Goal: Task Accomplishment & Management: Use online tool/utility

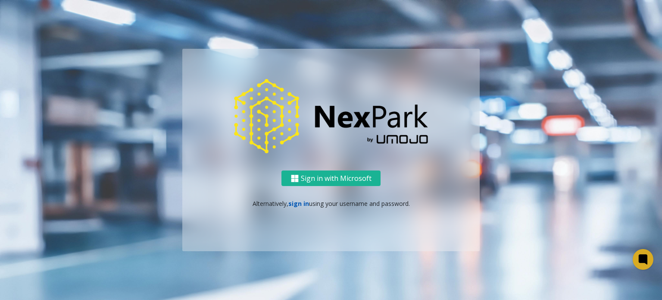
click at [300, 203] on link "sign in" at bounding box center [299, 203] width 21 height 8
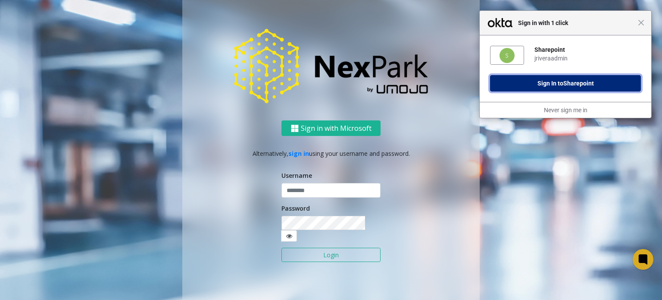
click at [575, 81] on span "Sharepoint" at bounding box center [579, 83] width 31 height 7
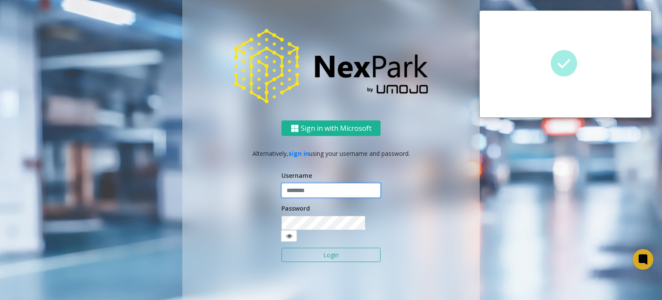
type input "**********"
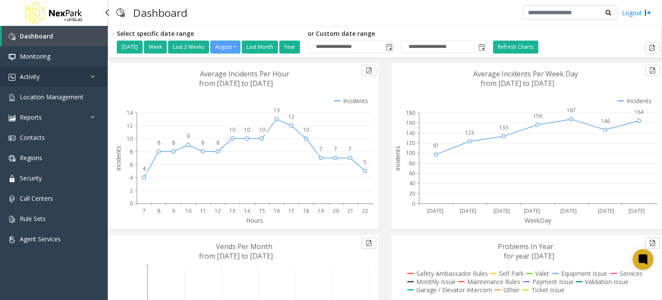
click at [43, 72] on link "Activity" at bounding box center [54, 76] width 108 height 20
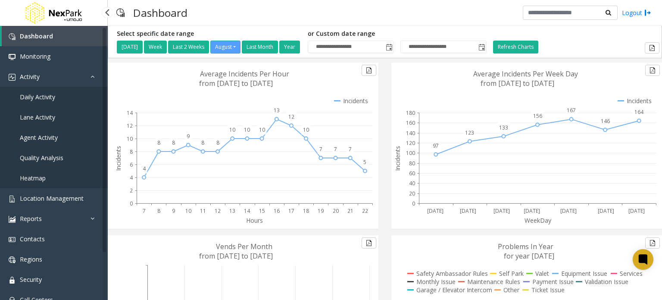
click at [45, 134] on span "Agent Activity" at bounding box center [39, 137] width 38 height 8
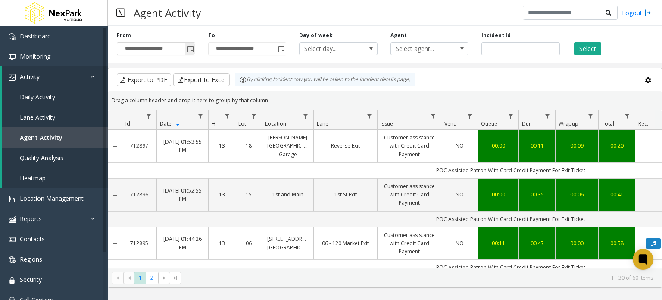
click at [192, 49] on span "Toggle popup" at bounding box center [190, 49] width 7 height 7
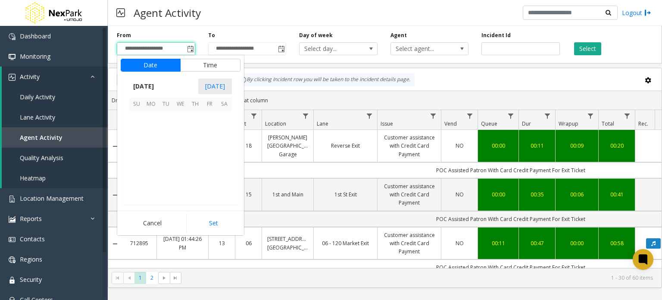
scroll to position [154696, 0]
click at [193, 172] on span "28" at bounding box center [195, 177] width 15 height 15
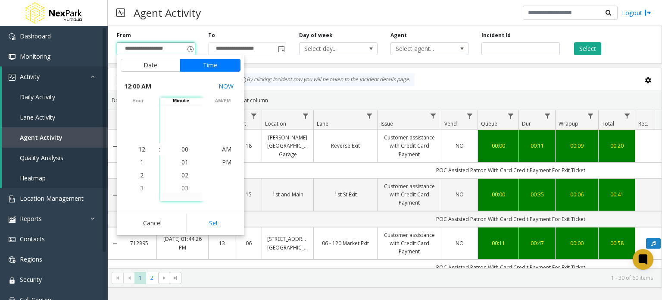
click at [207, 220] on button "Set" at bounding box center [213, 222] width 54 height 19
type input "**********"
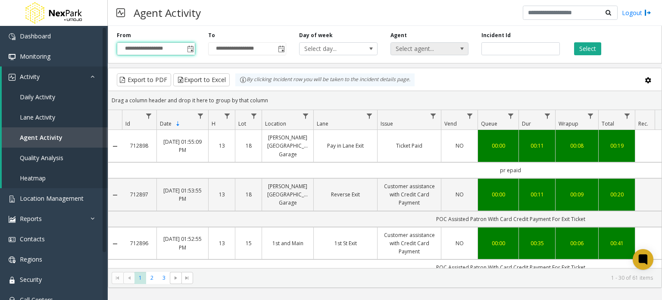
click at [440, 49] on span "Select agent..." at bounding box center [422, 49] width 62 height 12
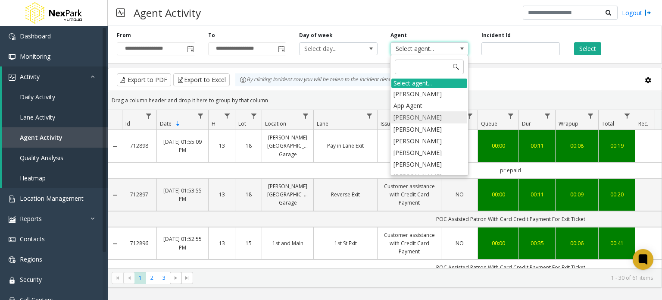
click at [427, 118] on li "[PERSON_NAME]" at bounding box center [430, 117] width 76 height 12
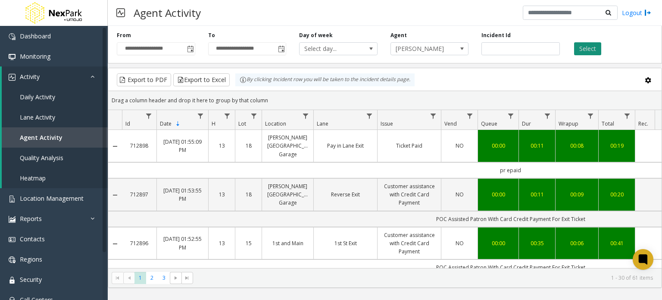
click at [587, 50] on button "Select" at bounding box center [588, 48] width 27 height 13
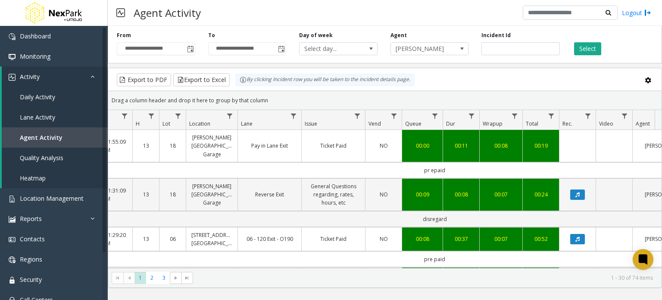
scroll to position [0, 6]
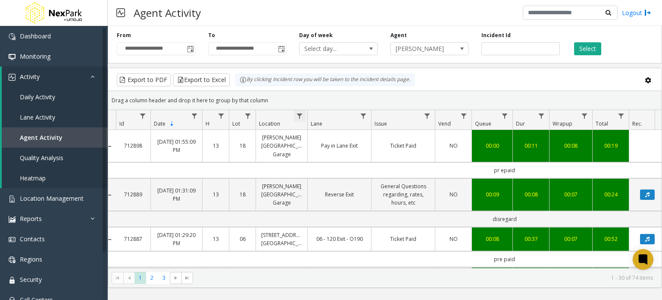
click at [301, 117] on span "Data table" at bounding box center [299, 116] width 7 height 7
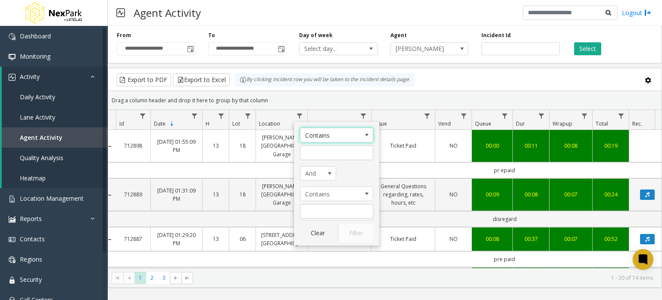
click at [318, 105] on div "Drag a column header and drop it here to group by that column" at bounding box center [385, 100] width 554 height 15
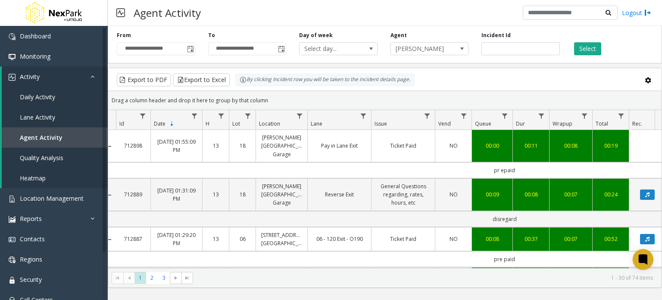
click at [297, 124] on th "Location" at bounding box center [282, 120] width 52 height 20
click at [262, 126] on span "Location" at bounding box center [269, 123] width 21 height 7
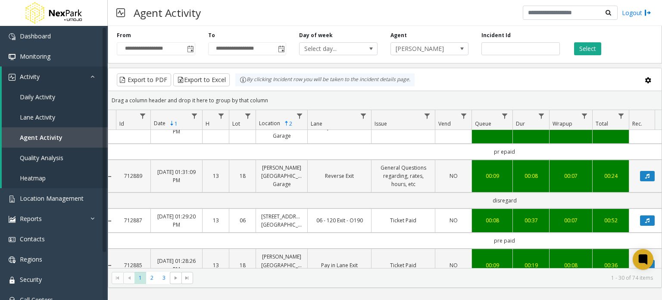
scroll to position [19, 6]
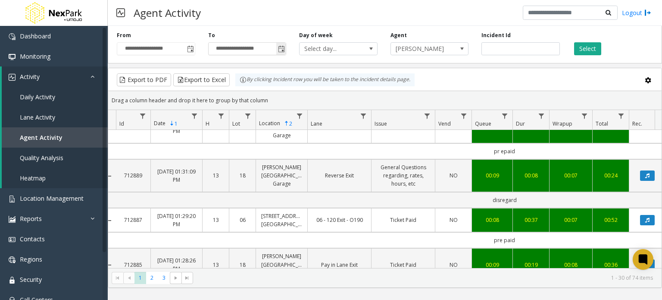
click at [283, 50] on span "Toggle popup" at bounding box center [281, 49] width 7 height 7
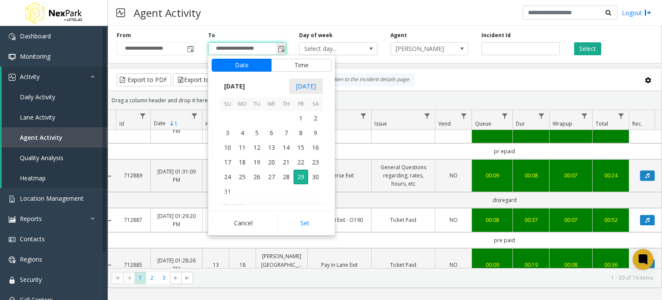
scroll to position [0, 0]
click at [290, 175] on span "28" at bounding box center [286, 177] width 15 height 15
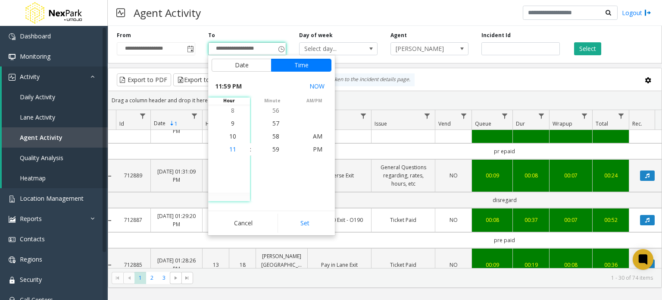
click at [229, 151] on span "11" at bounding box center [232, 149] width 7 height 8
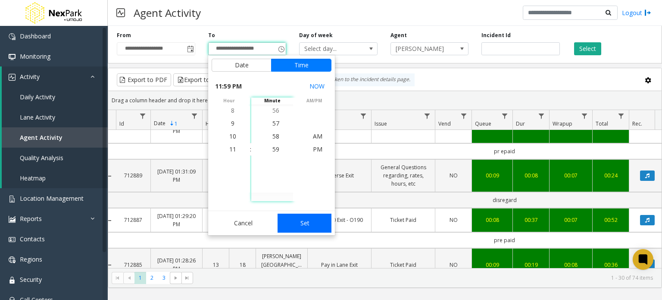
click at [316, 226] on button "Set" at bounding box center [305, 222] width 54 height 19
type input "**********"
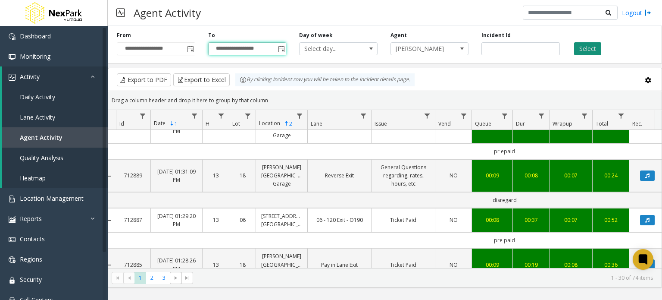
click at [590, 47] on button "Select" at bounding box center [588, 48] width 27 height 13
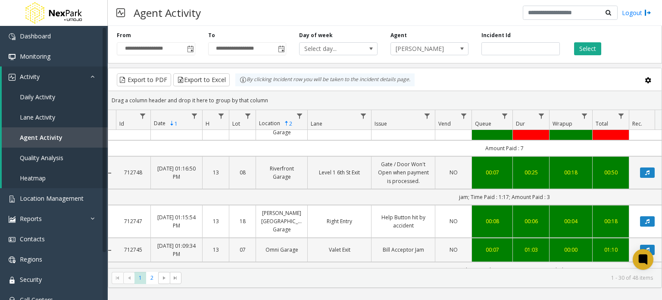
scroll to position [791, 6]
